Goal: Information Seeking & Learning: Learn about a topic

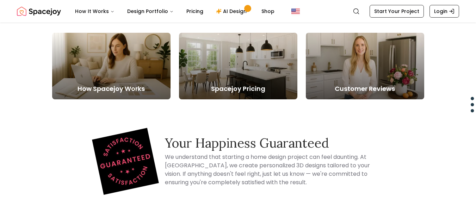
scroll to position [2574, 0]
